Goal: Complete application form

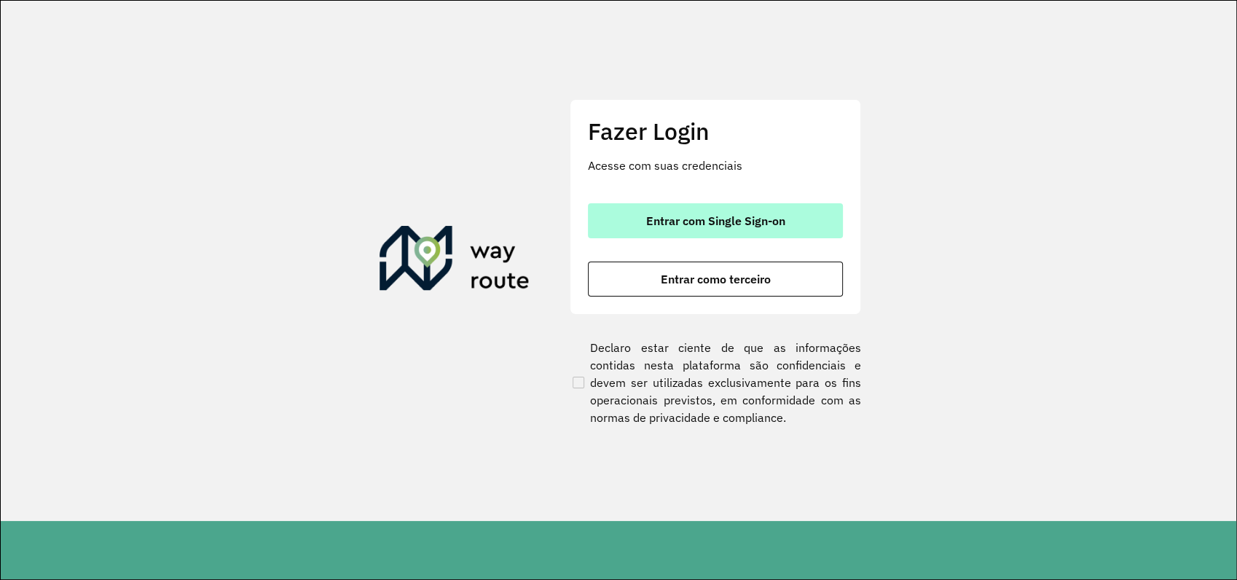
click at [741, 225] on span "Entrar com Single Sign-on" at bounding box center [715, 221] width 139 height 12
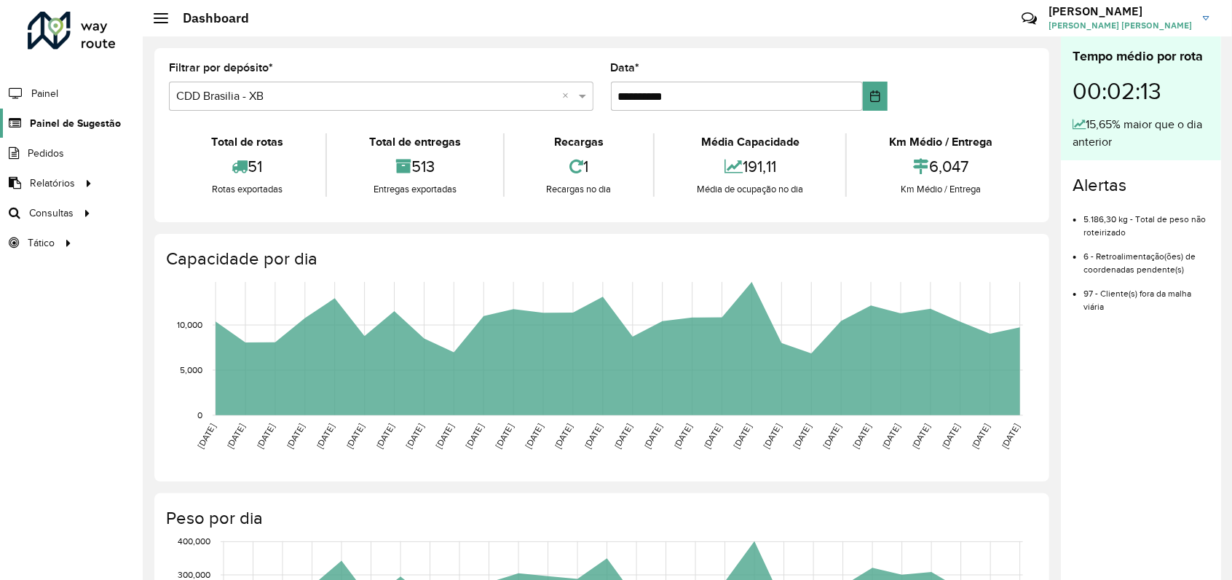
click at [63, 119] on span "Painel de Sugestão" at bounding box center [75, 123] width 91 height 15
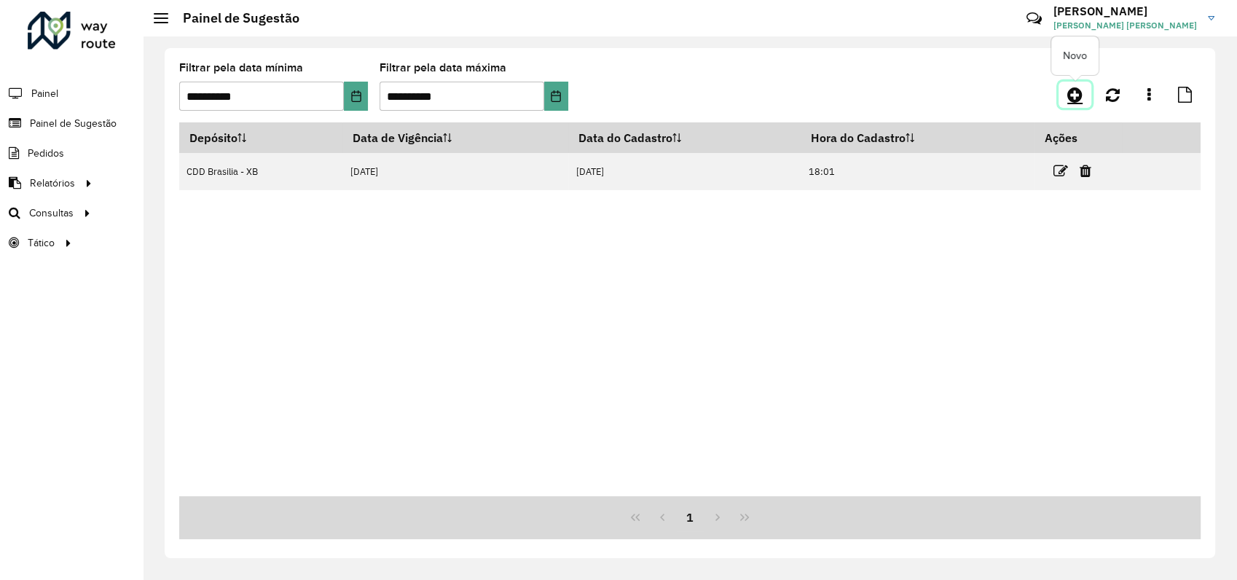
click at [1067, 93] on icon at bounding box center [1074, 94] width 15 height 17
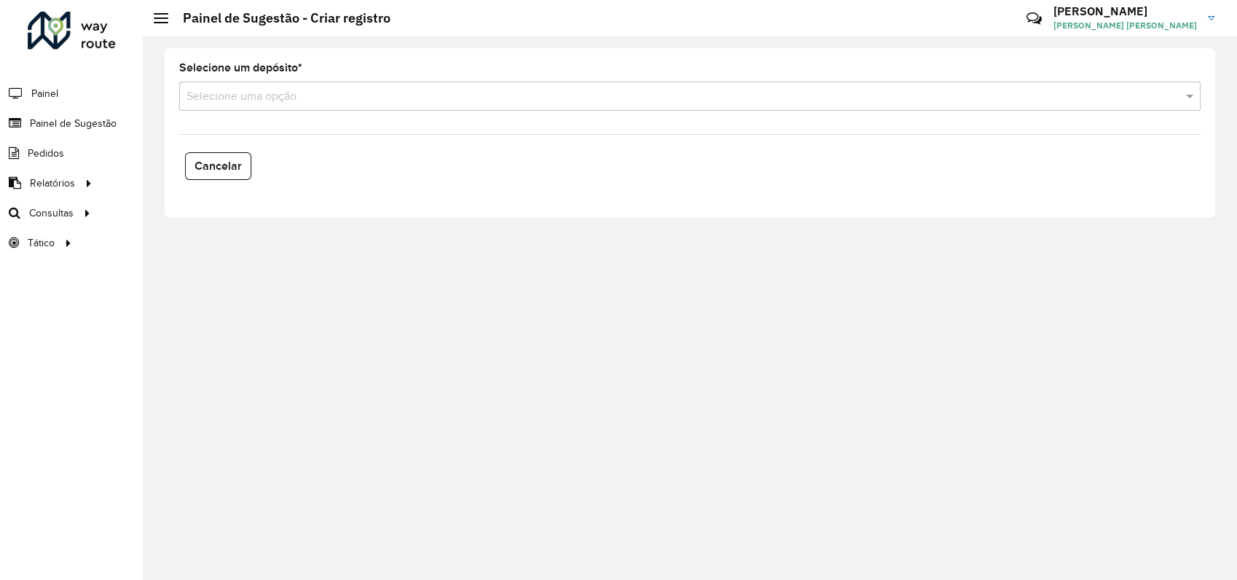
click at [320, 83] on div "Selecione uma opção" at bounding box center [689, 96] width 1021 height 29
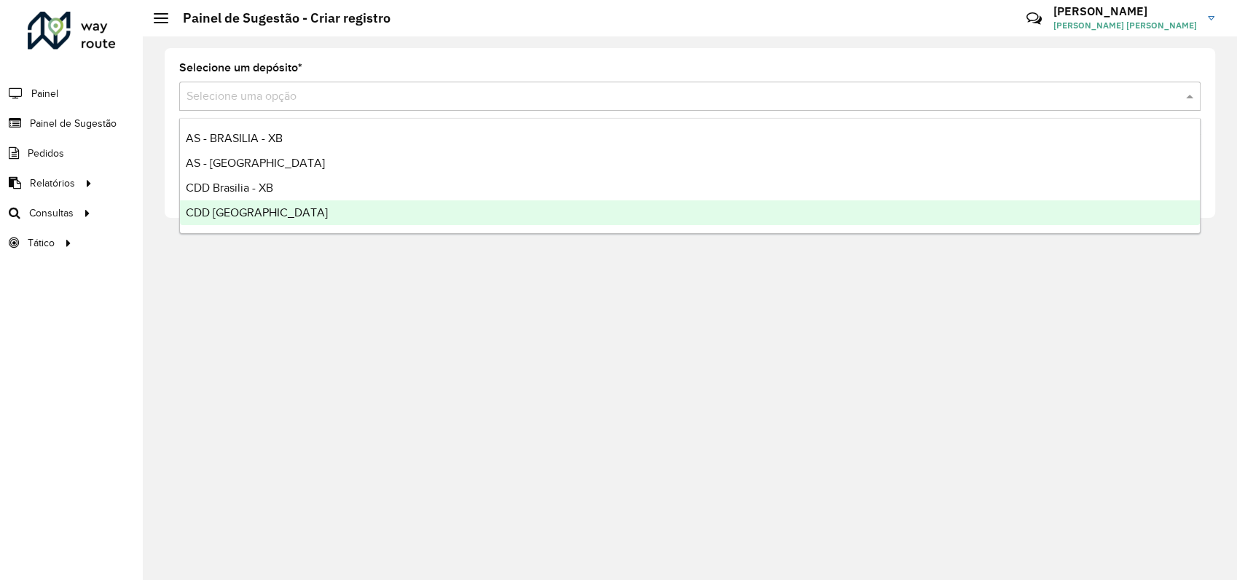
click at [254, 210] on span "CDD [GEOGRAPHIC_DATA]" at bounding box center [257, 212] width 142 height 12
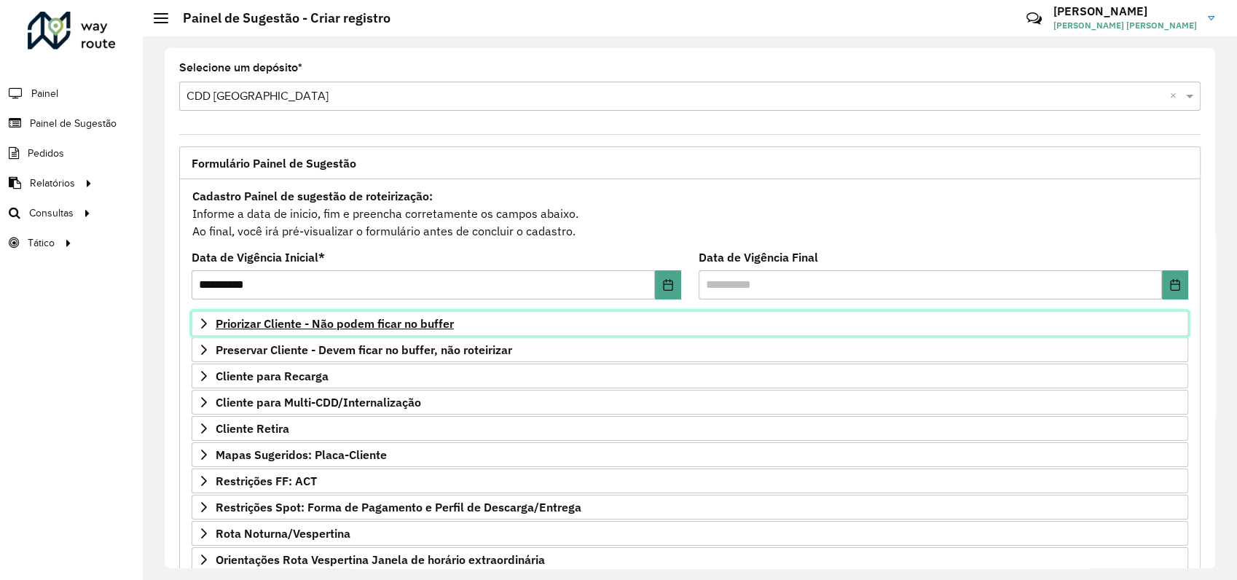
click at [202, 320] on icon at bounding box center [204, 324] width 12 height 12
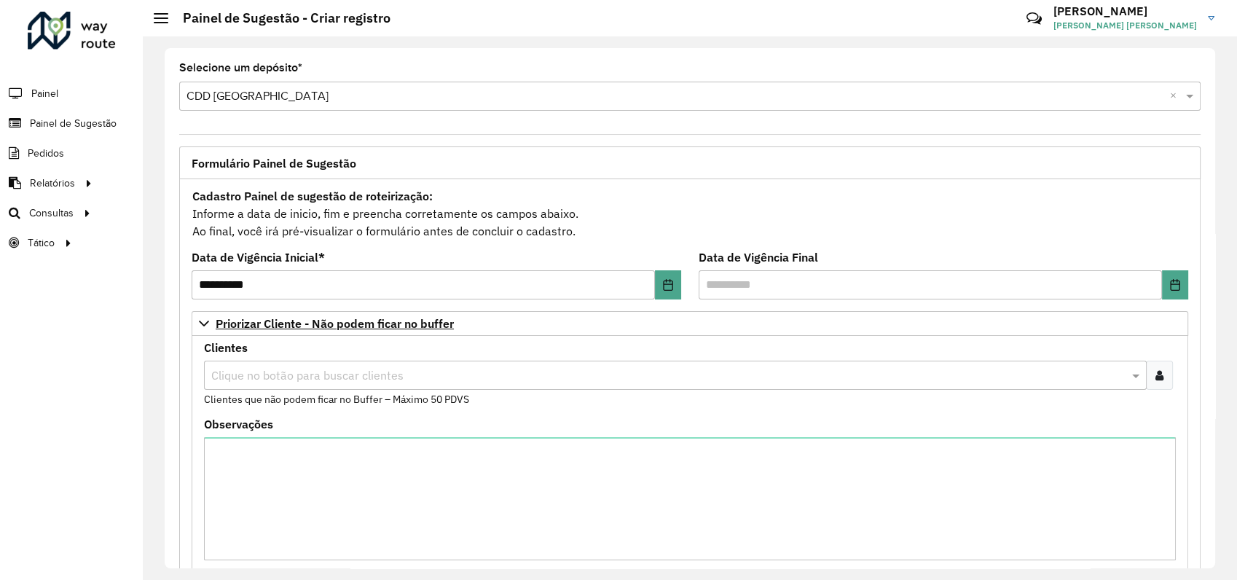
click at [1155, 371] on icon at bounding box center [1159, 375] width 8 height 12
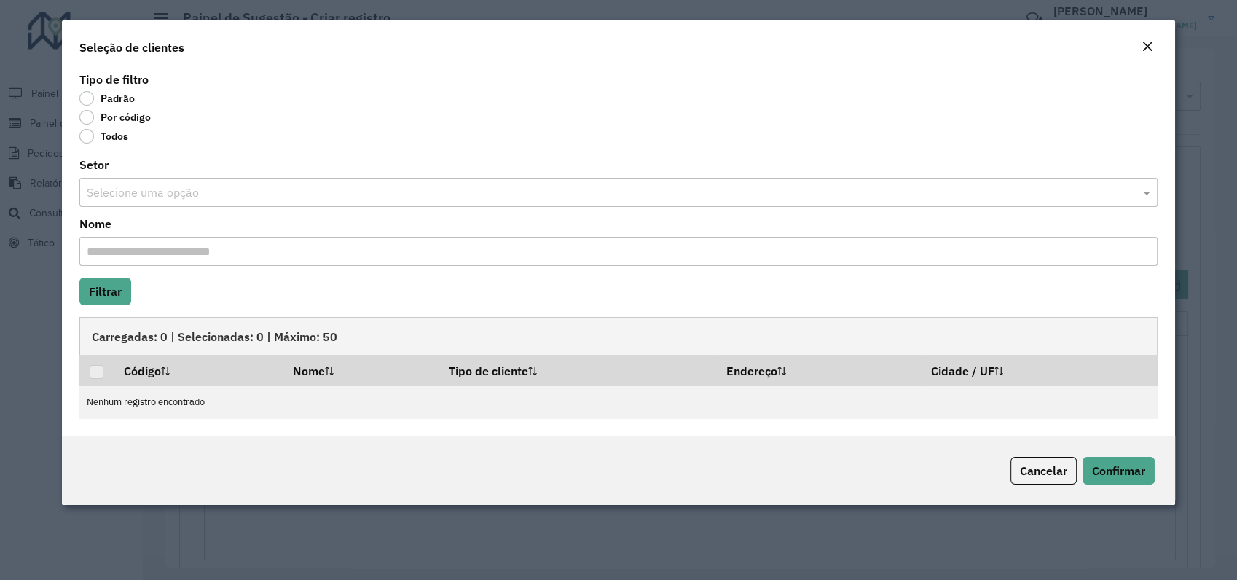
click at [120, 189] on input "text" at bounding box center [604, 192] width 1034 height 17
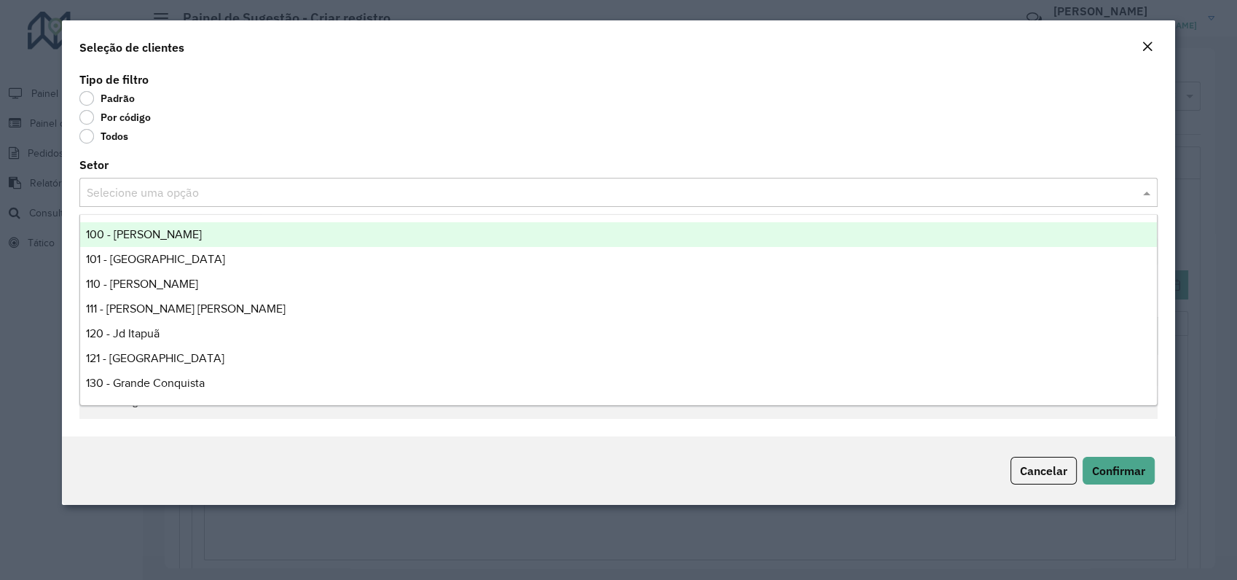
click at [93, 116] on label "Por código" at bounding box center [114, 117] width 71 height 15
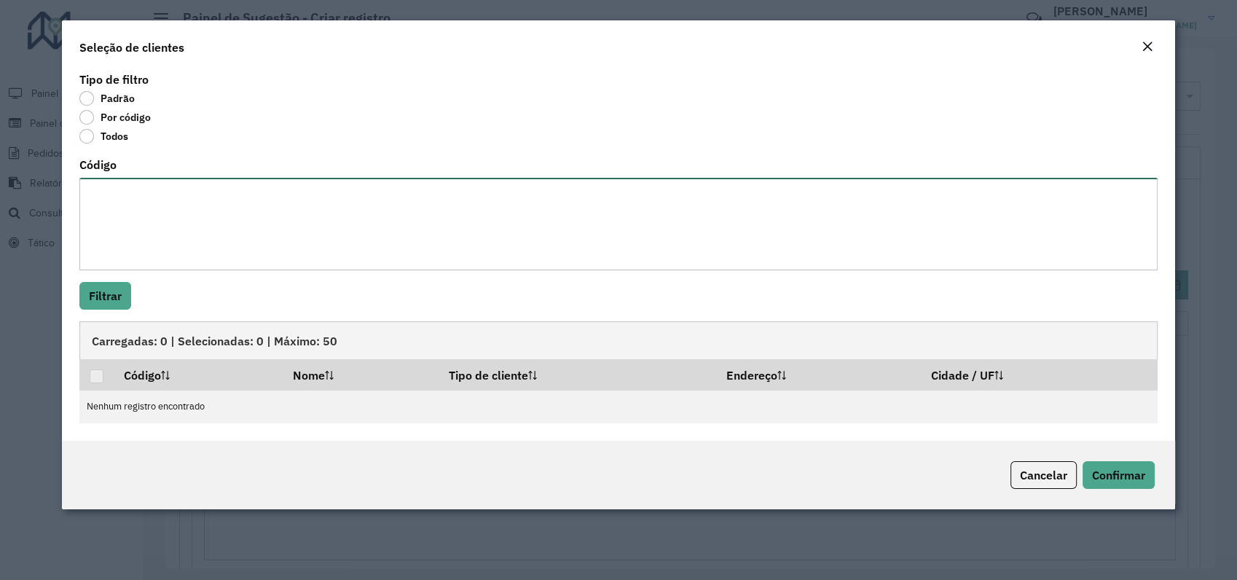
click at [126, 224] on textarea "Código" at bounding box center [618, 224] width 1078 height 92
paste textarea "**** ***** **** **** **** **** **** **** **** **** **** **** **** **** **** ***…"
type textarea "**** ***** **** **** **** **** **** **** **** **** **** **** **** **** **** ***…"
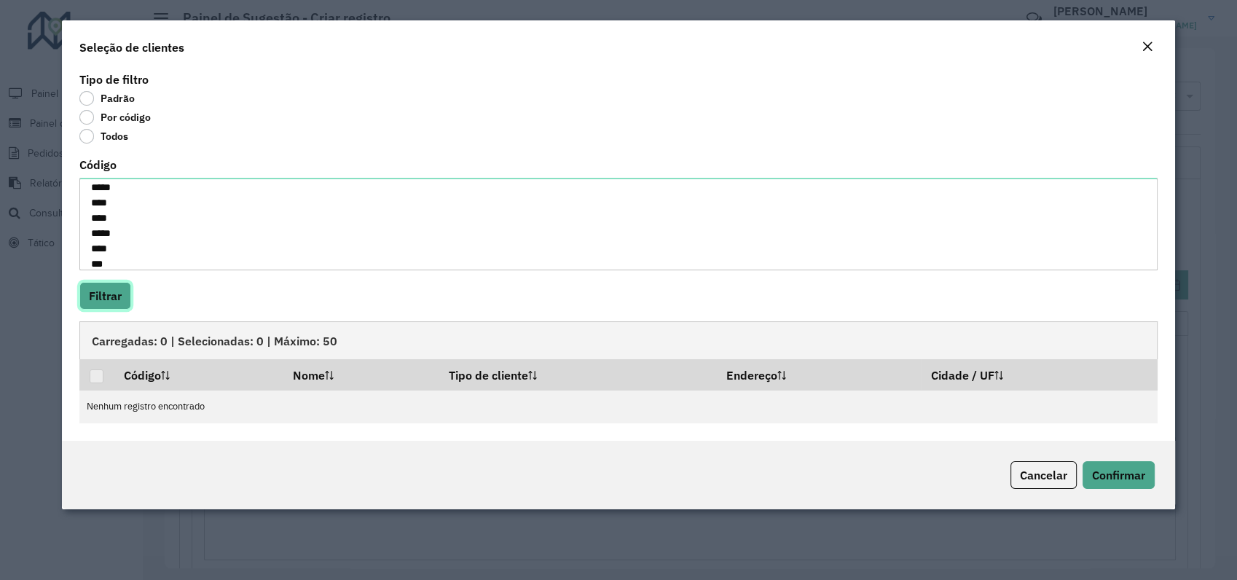
click at [103, 295] on button "Filtrar" at bounding box center [105, 296] width 52 height 28
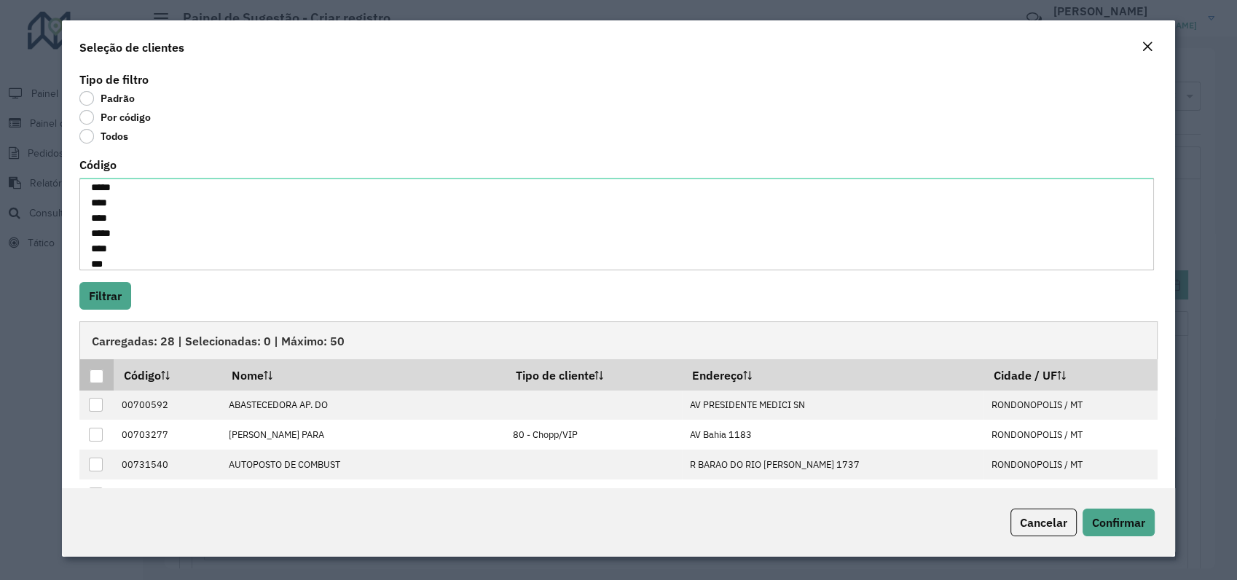
click at [94, 373] on div at bounding box center [97, 376] width 14 height 14
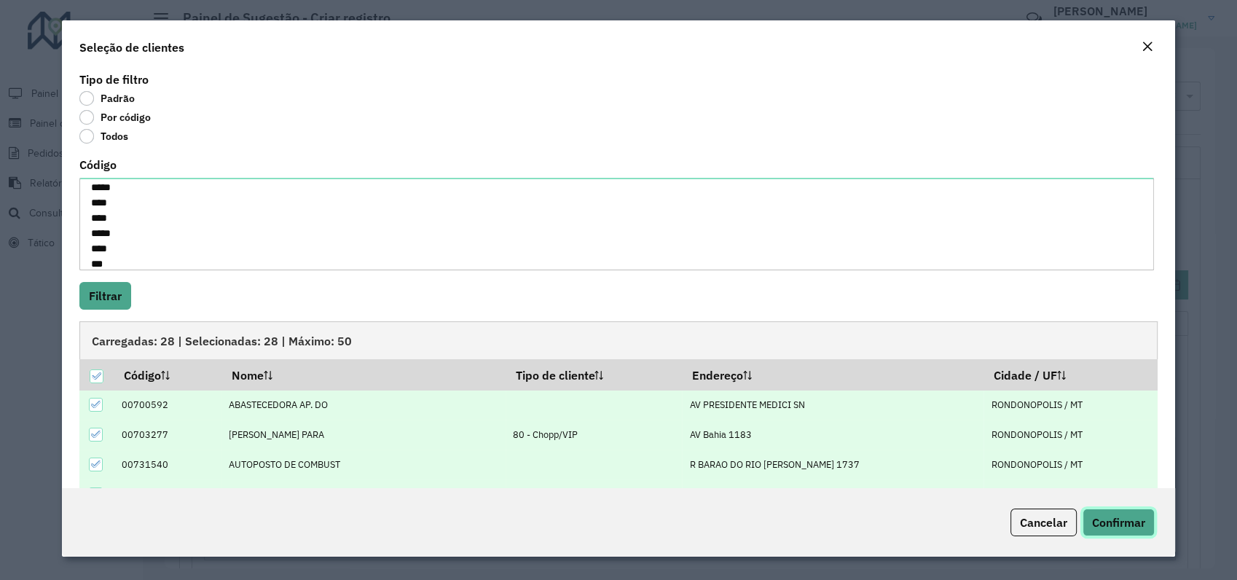
click at [1103, 524] on span "Confirmar" at bounding box center [1118, 522] width 53 height 15
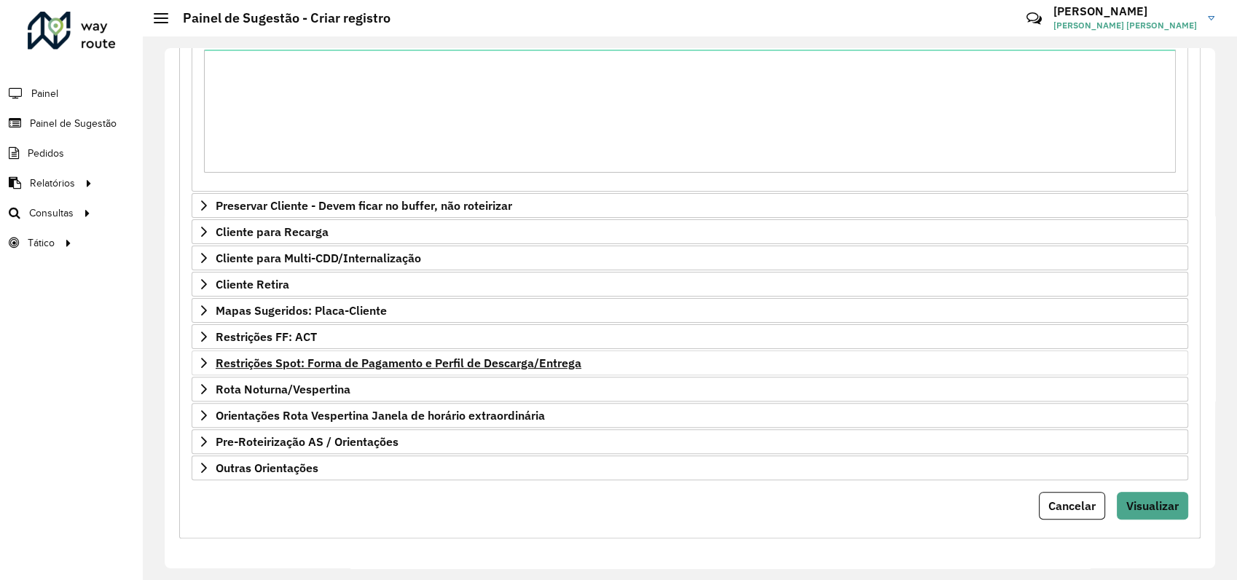
scroll to position [145, 0]
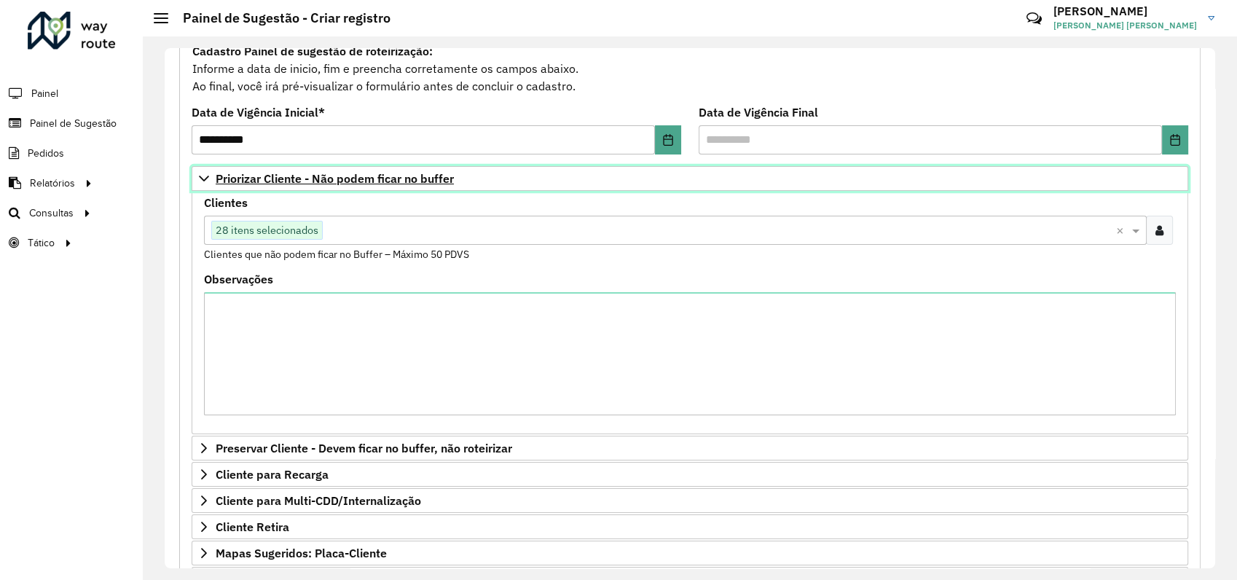
click at [203, 179] on icon at bounding box center [204, 179] width 10 height 6
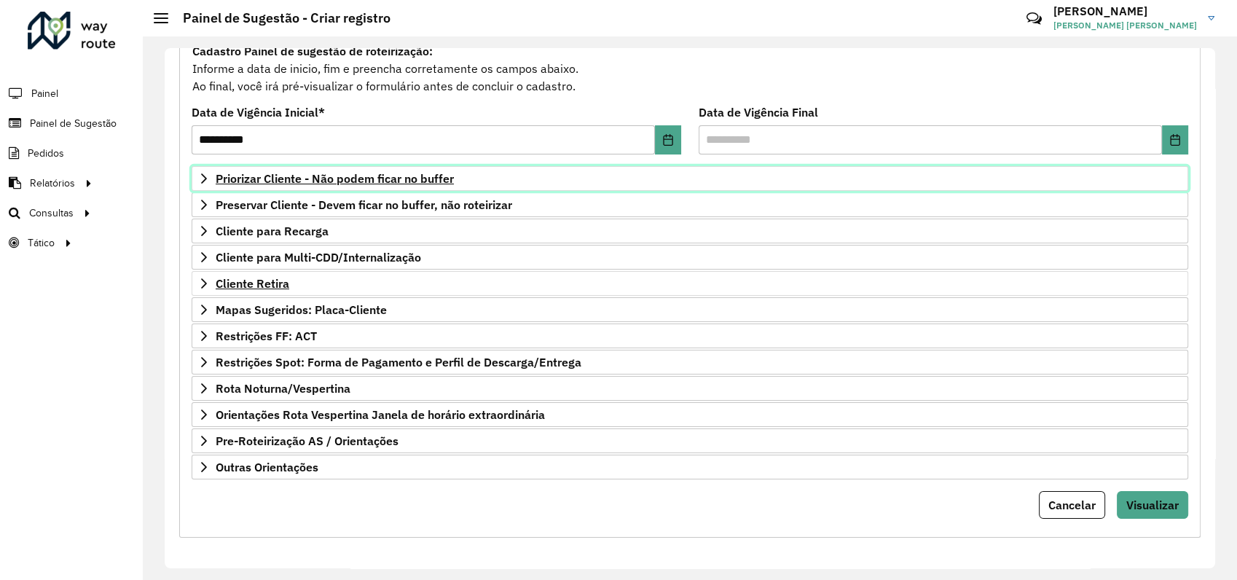
scroll to position [143, 0]
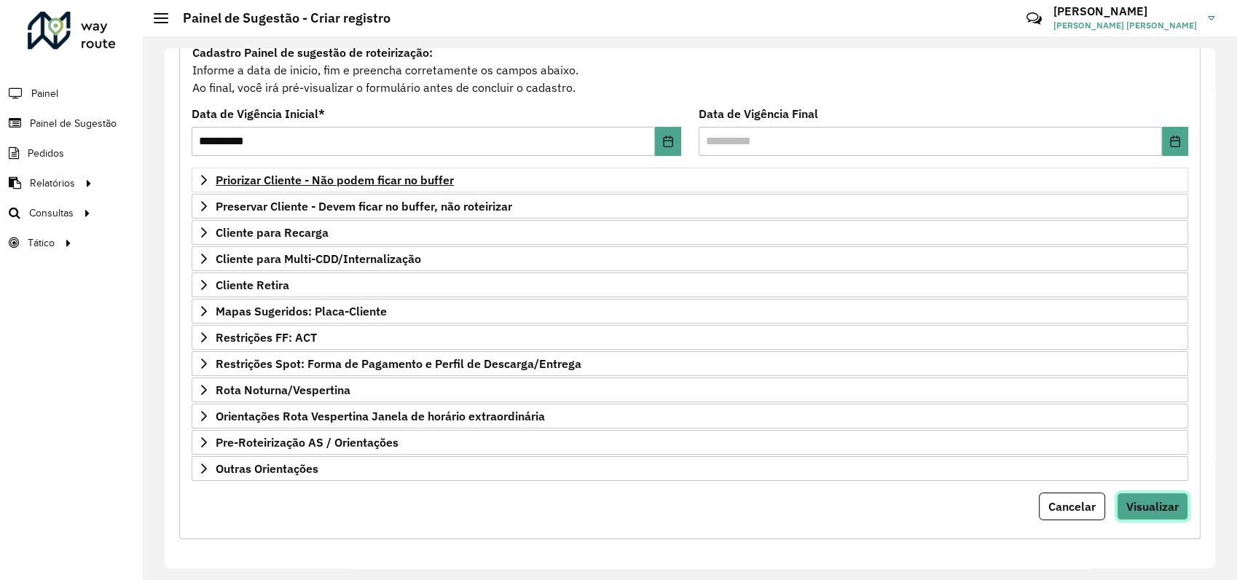
click at [1154, 501] on span "Visualizar" at bounding box center [1152, 506] width 52 height 15
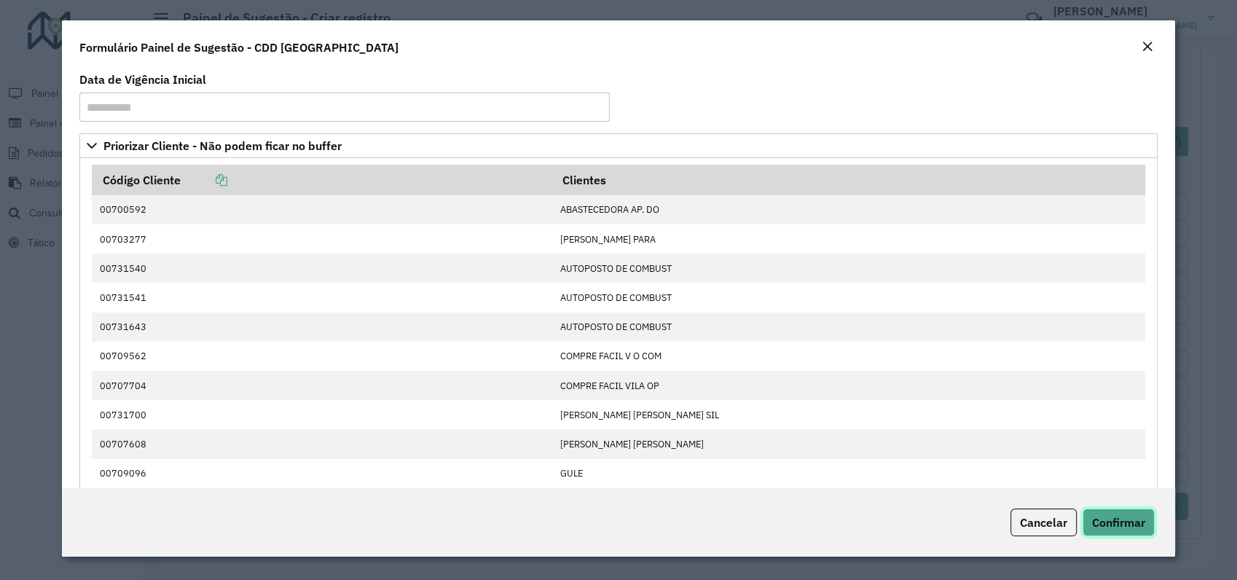
click at [1124, 521] on span "Confirmar" at bounding box center [1118, 522] width 53 height 15
